Goal: Information Seeking & Learning: Learn about a topic

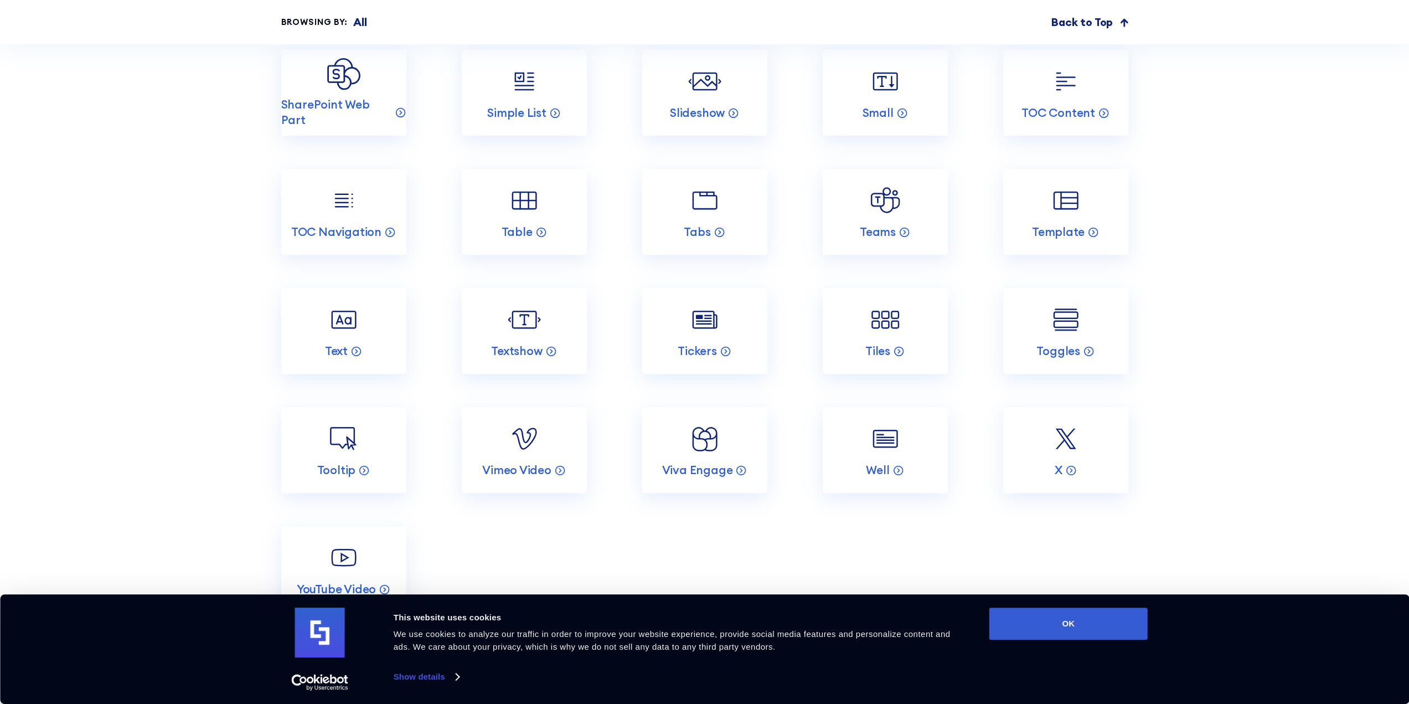
scroll to position [4323, 0]
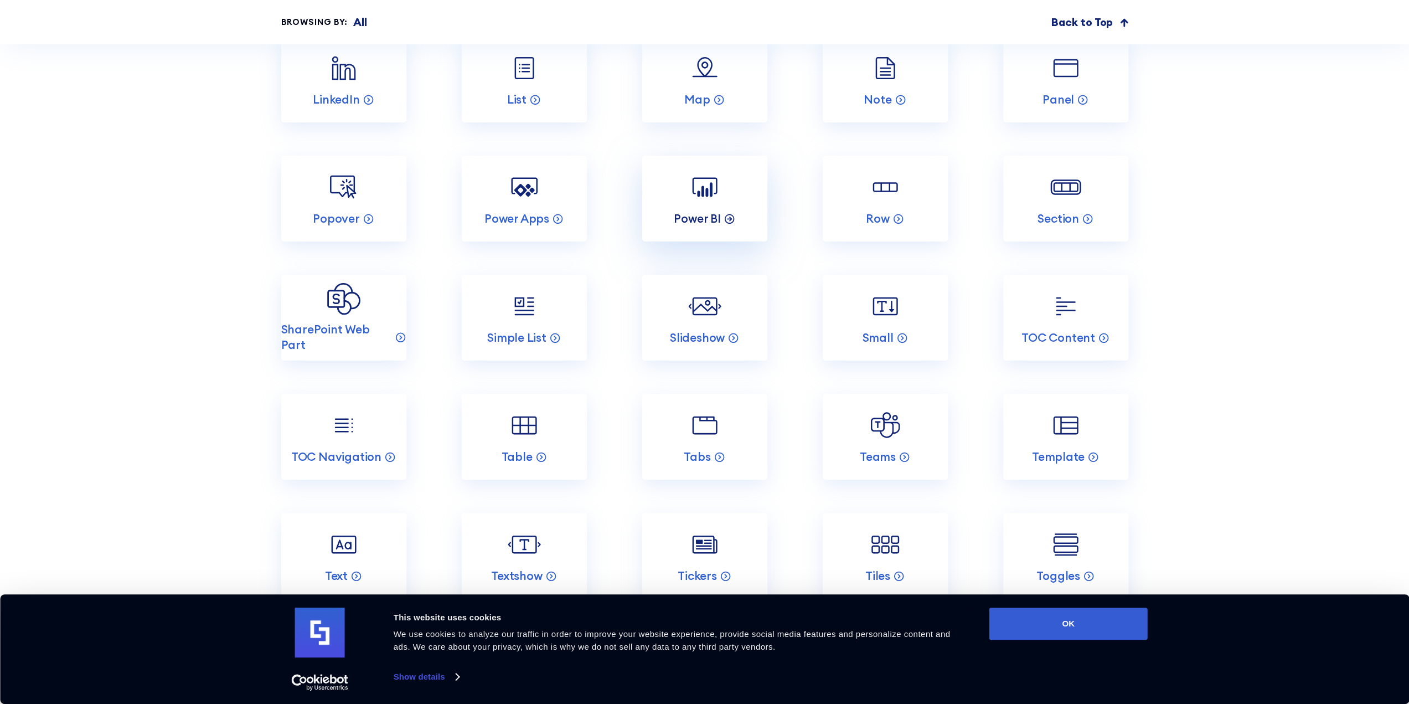
click at [704, 211] on p "Power BI" at bounding box center [697, 218] width 47 height 15
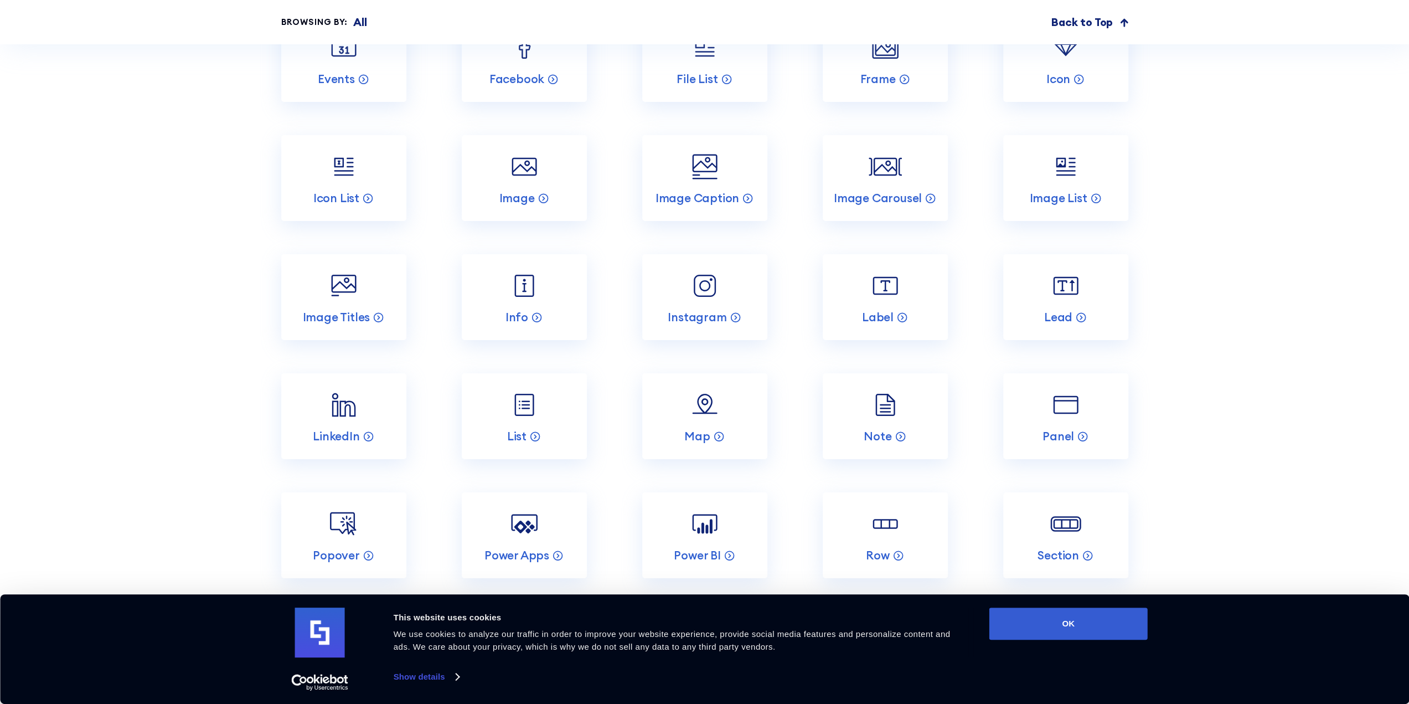
scroll to position [4374, 0]
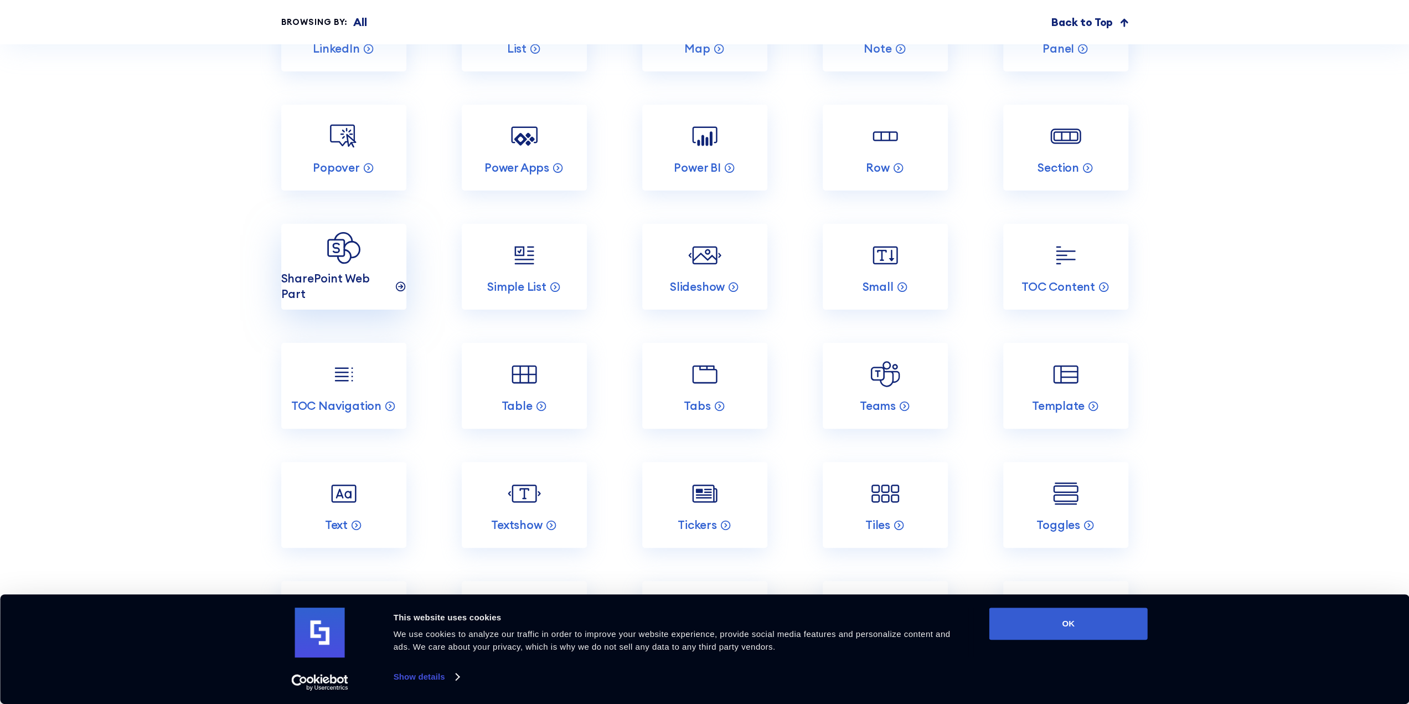
click at [333, 271] on p "SharePoint Web Part" at bounding box center [336, 286] width 111 height 30
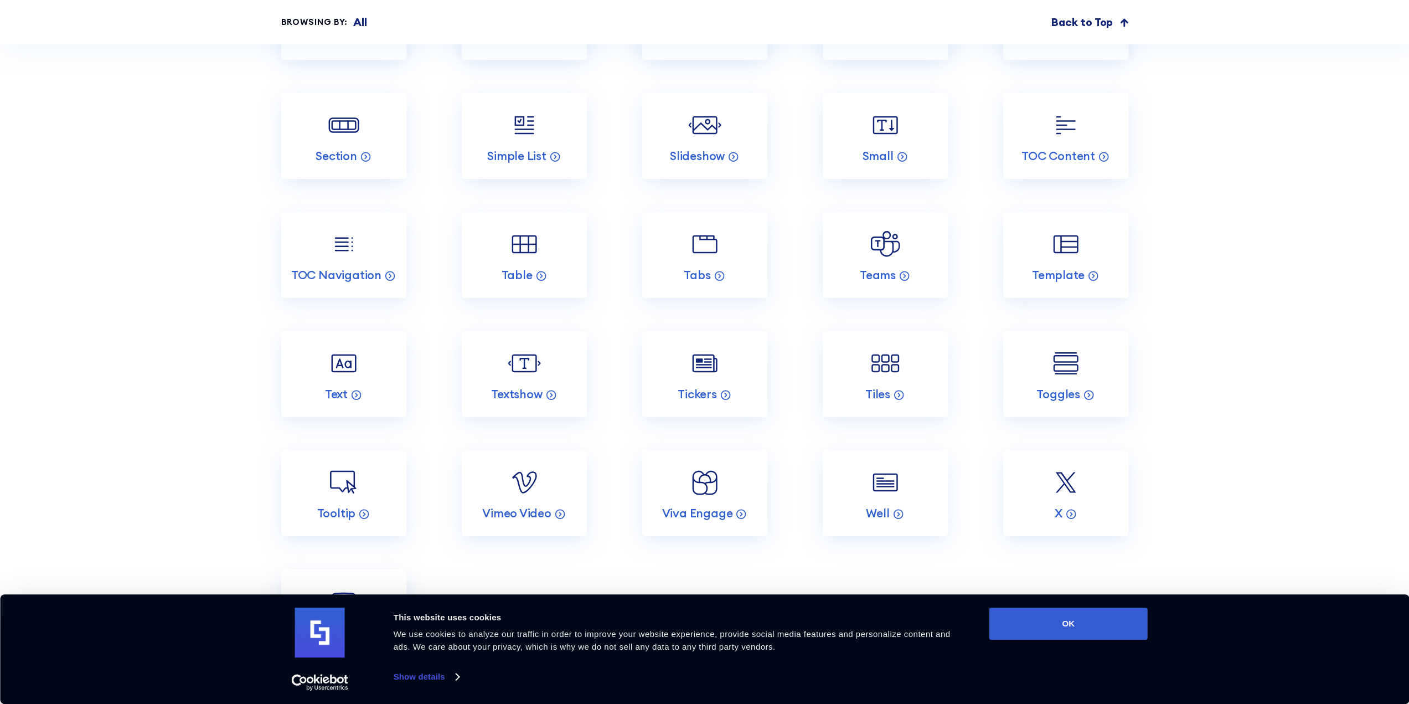
scroll to position [7917, 0]
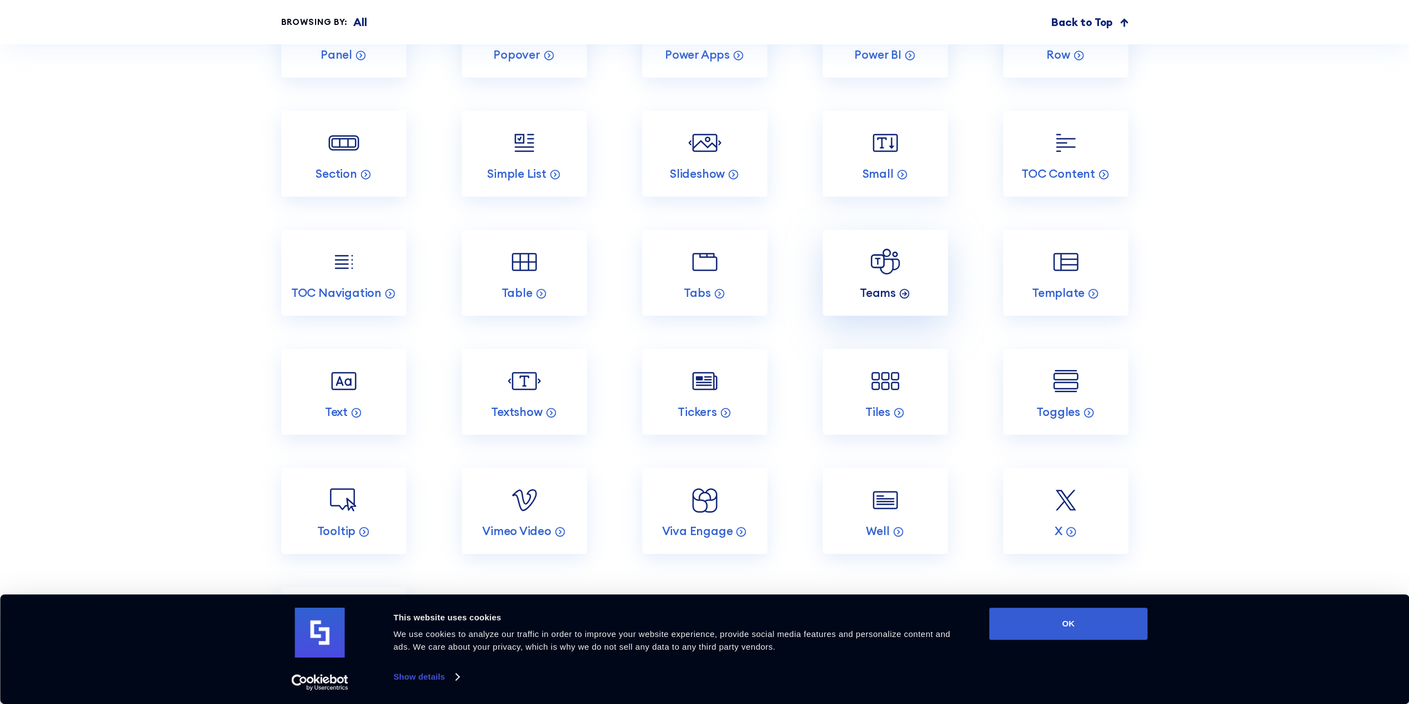
click at [885, 285] on p "Teams" at bounding box center [878, 292] width 36 height 15
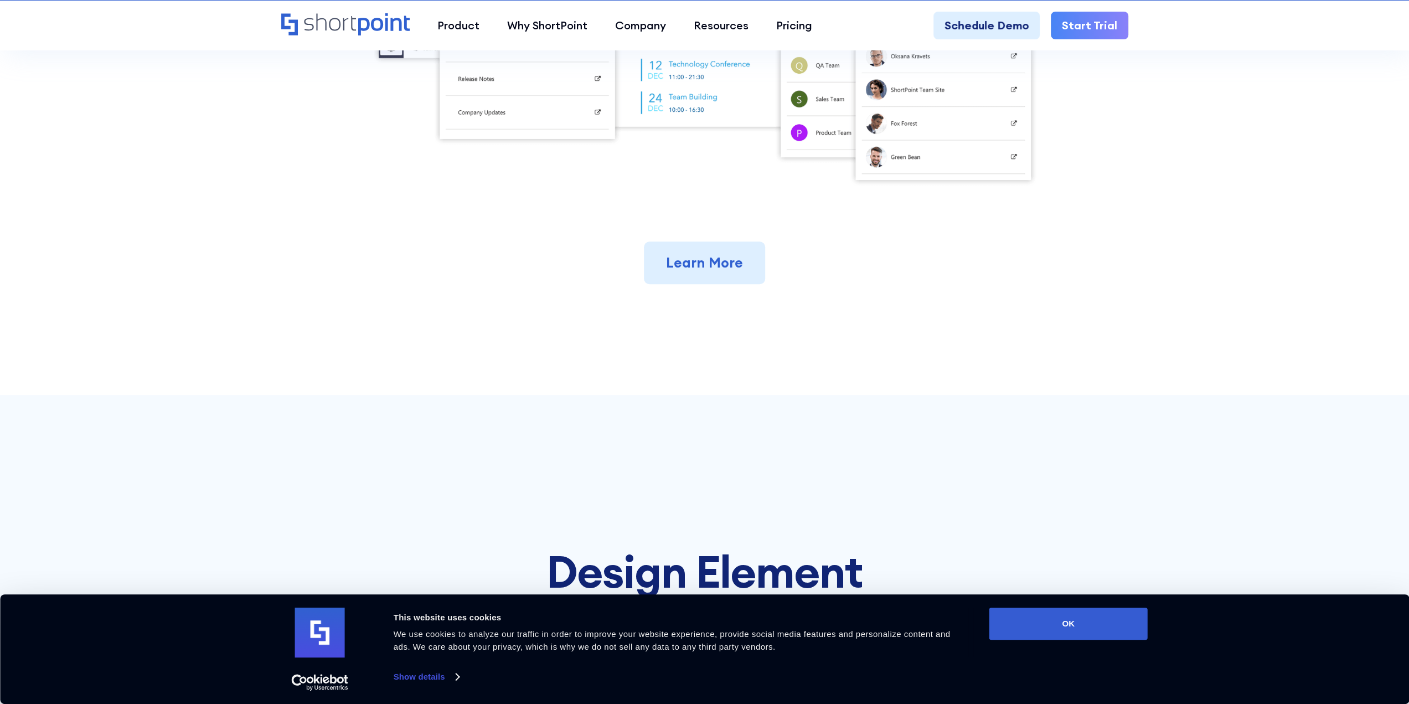
scroll to position [498, 0]
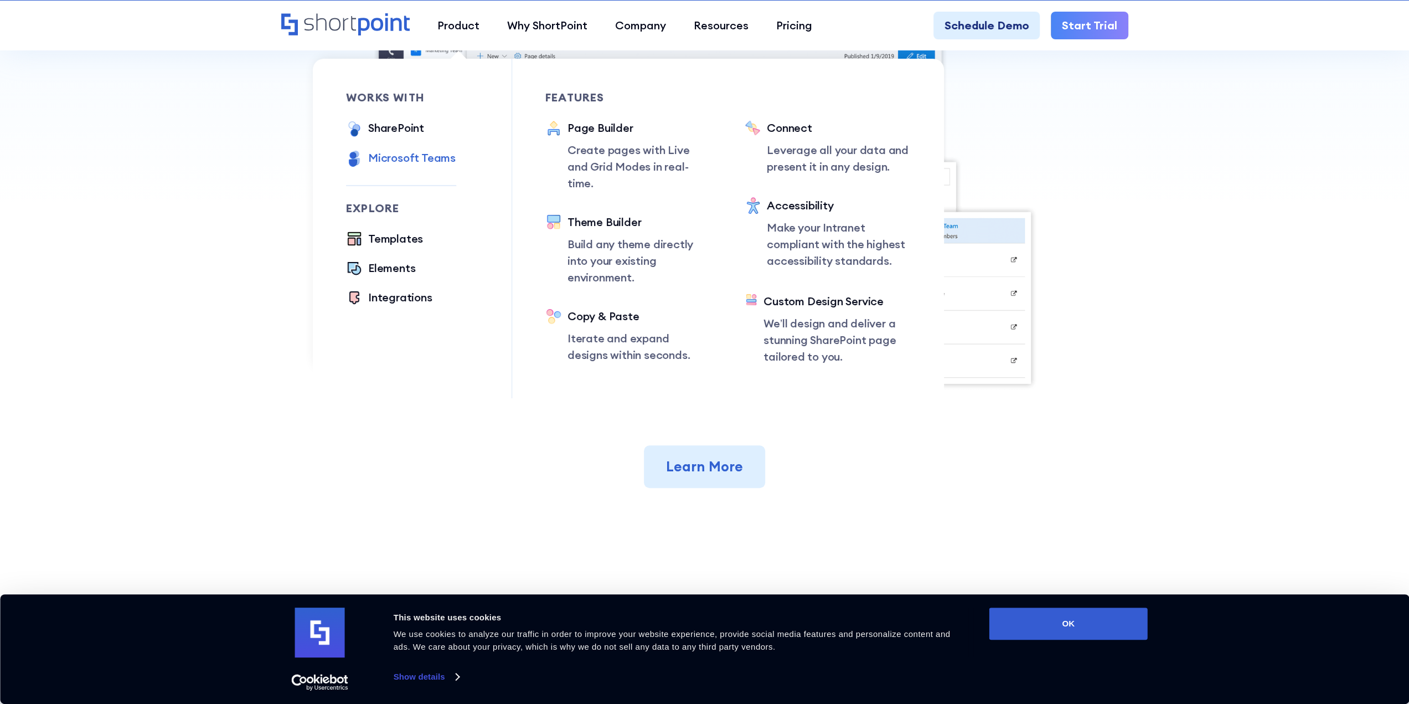
click at [421, 156] on div "Microsoft Teams" at bounding box center [411, 157] width 87 height 17
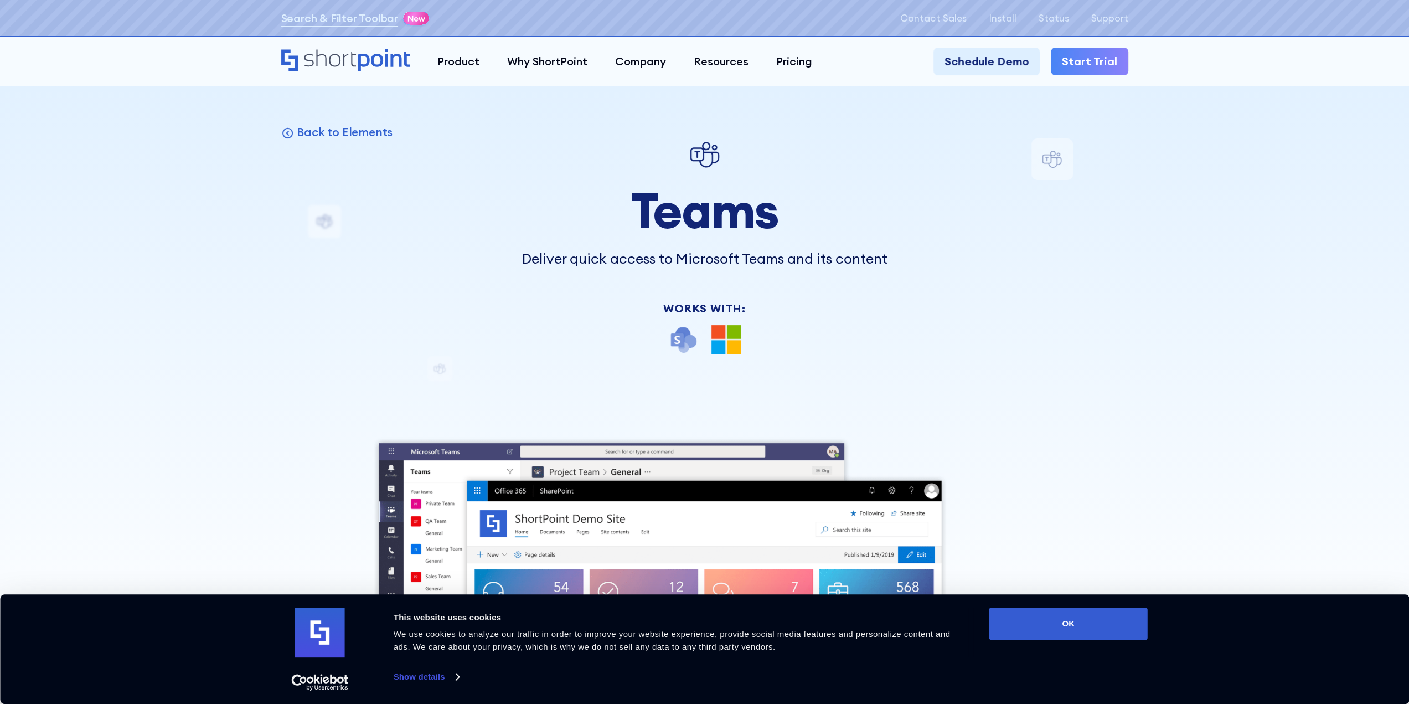
click at [1039, 159] on div "Back to Elements Teams Deliver quick access to Microsoft Teams and its content …" at bounding box center [704, 562] width 847 height 848
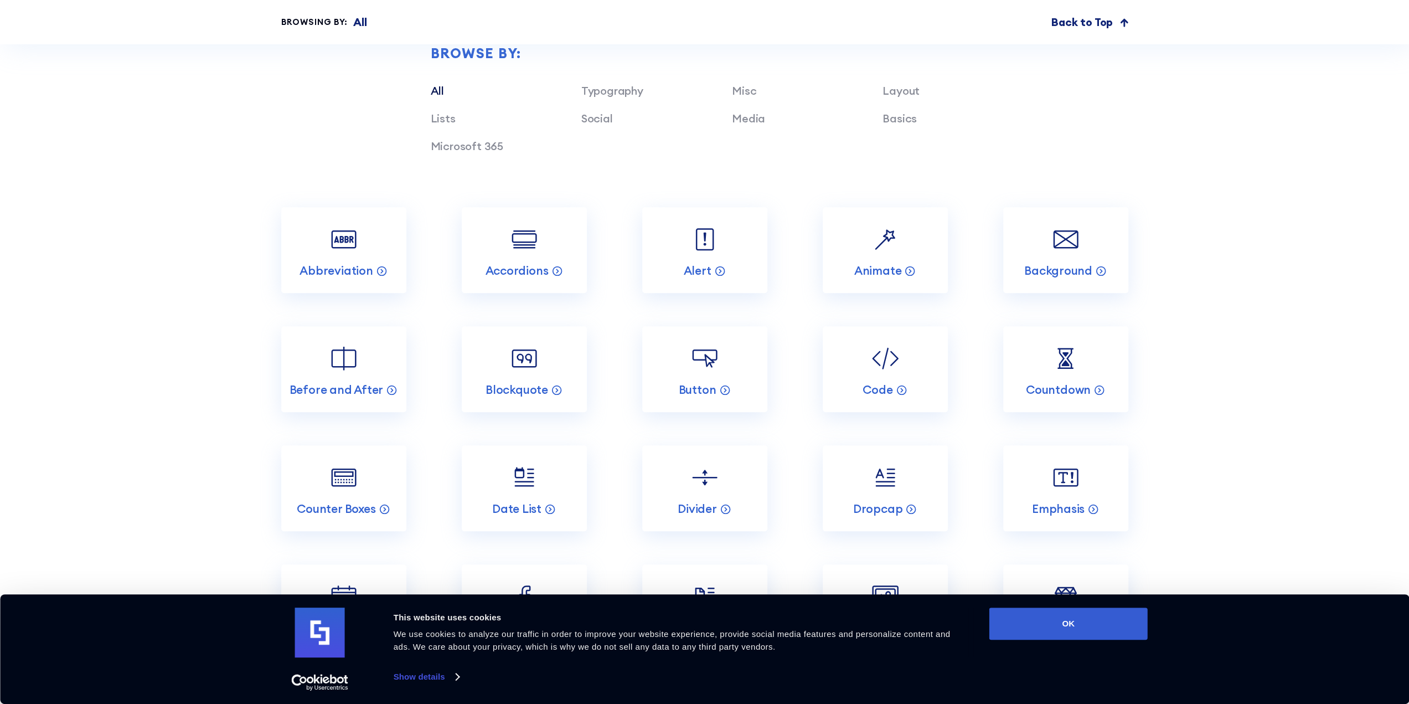
scroll to position [5407, 0]
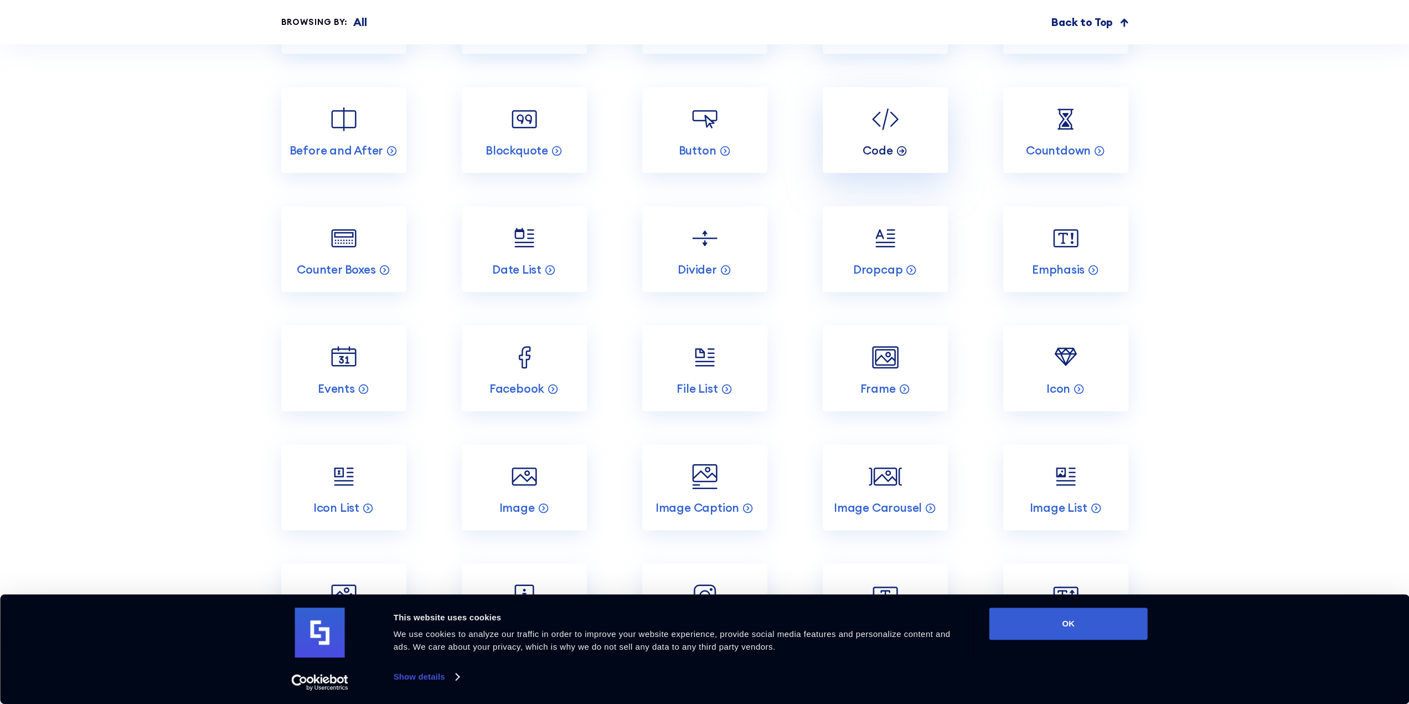
click at [890, 158] on p "Code" at bounding box center [878, 150] width 30 height 15
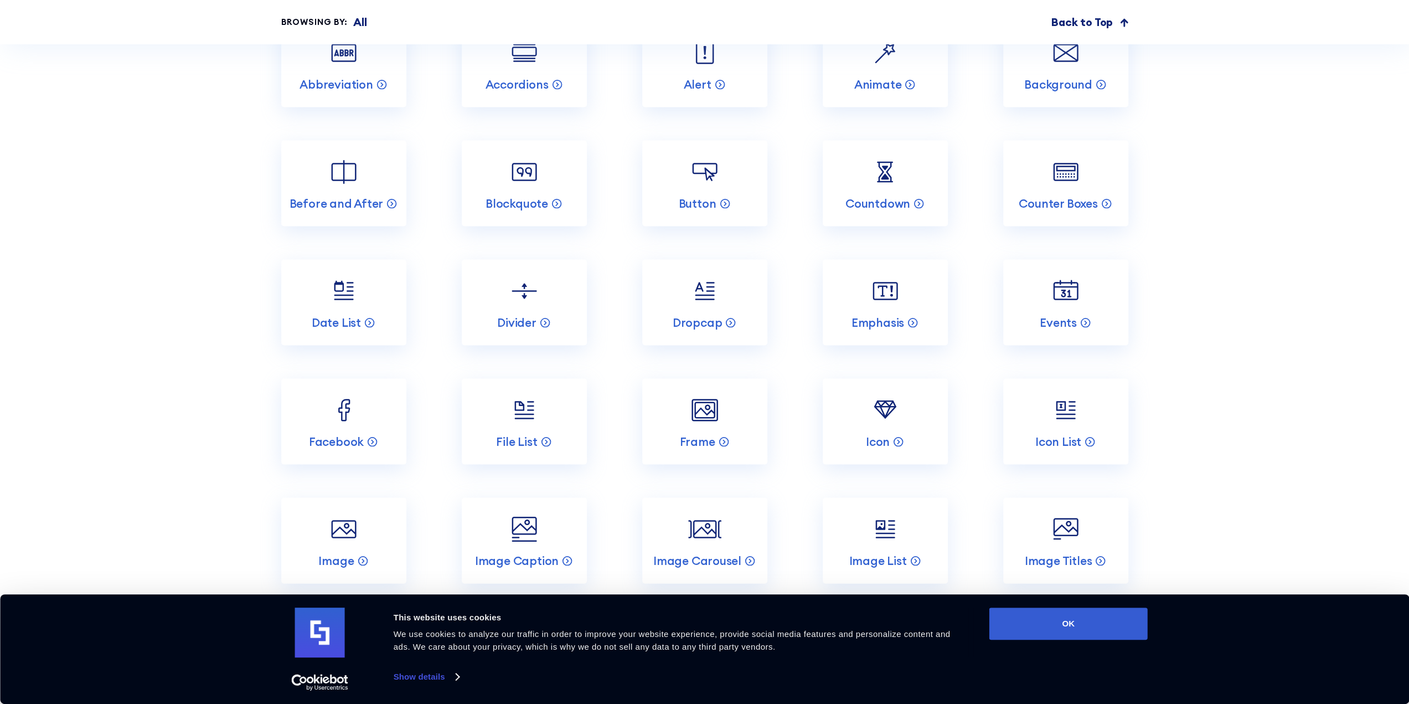
scroll to position [6312, 0]
